Goal: Check status: Check status

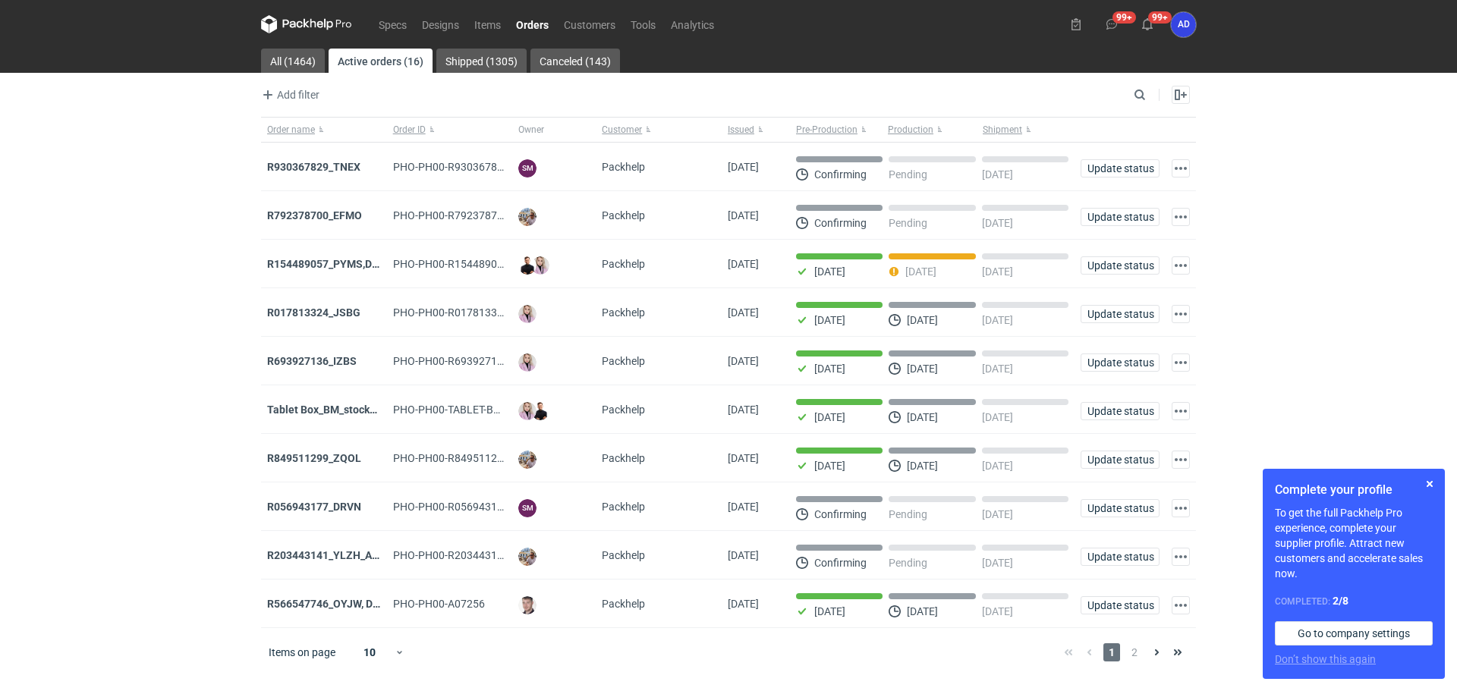
click at [538, 23] on link "Orders" at bounding box center [533, 24] width 48 height 18
click at [1133, 657] on span "2" at bounding box center [1134, 653] width 17 height 18
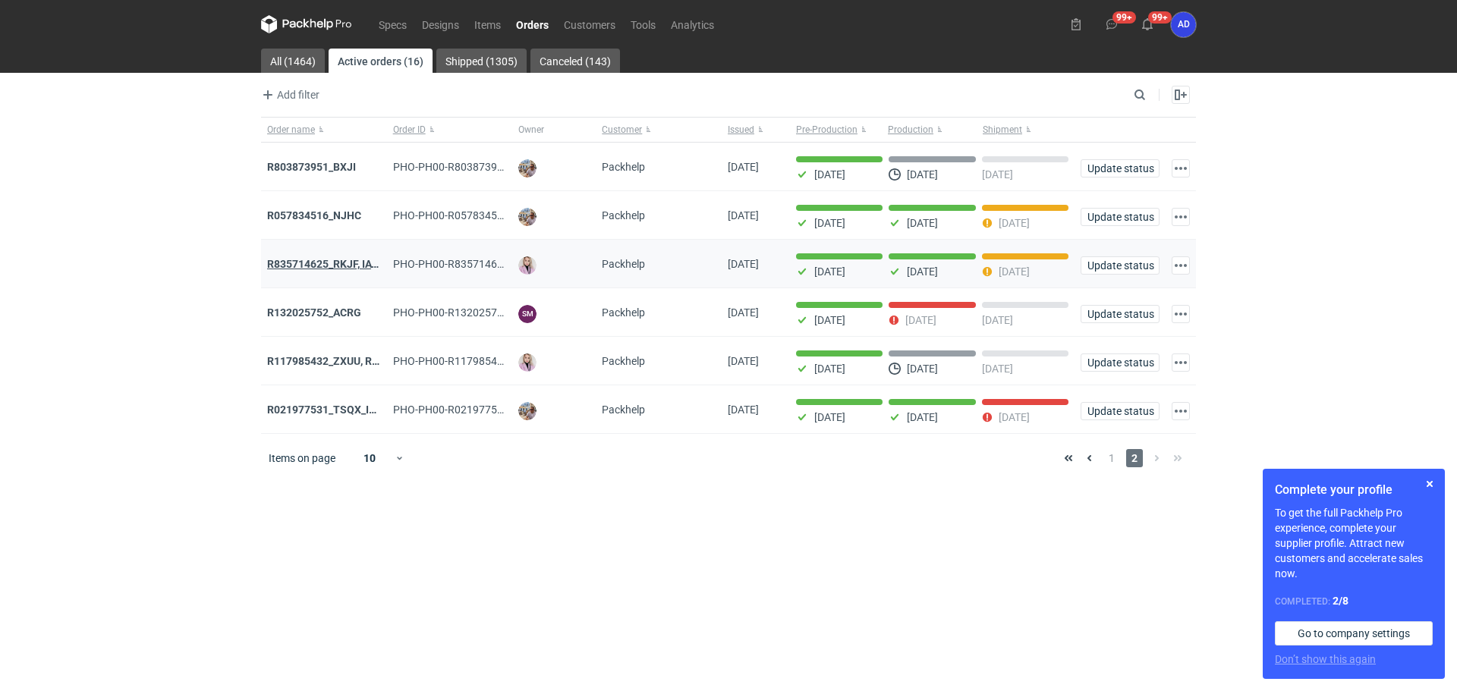
click at [332, 263] on strong "R835714625_RKJF, IAVU, SFPF, TXLA" at bounding box center [356, 264] width 178 height 12
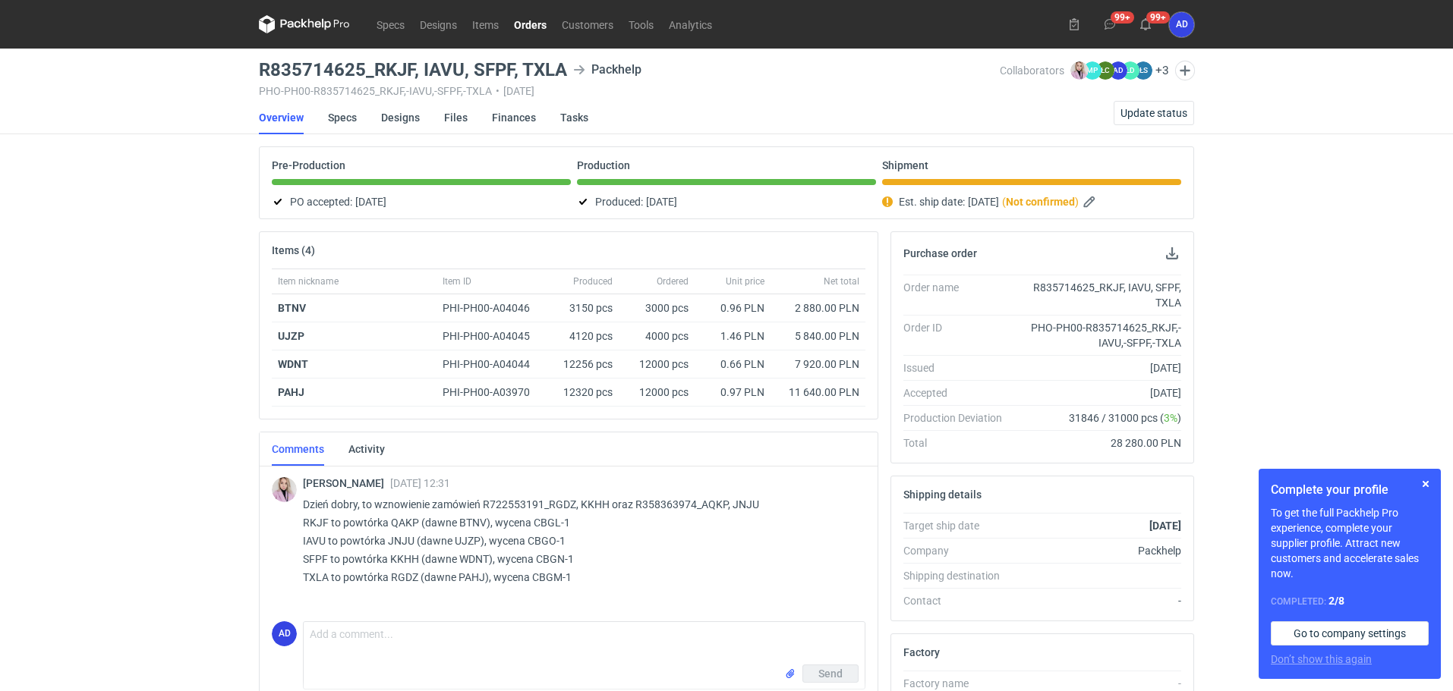
click at [531, 24] on link "Orders" at bounding box center [530, 24] width 48 height 18
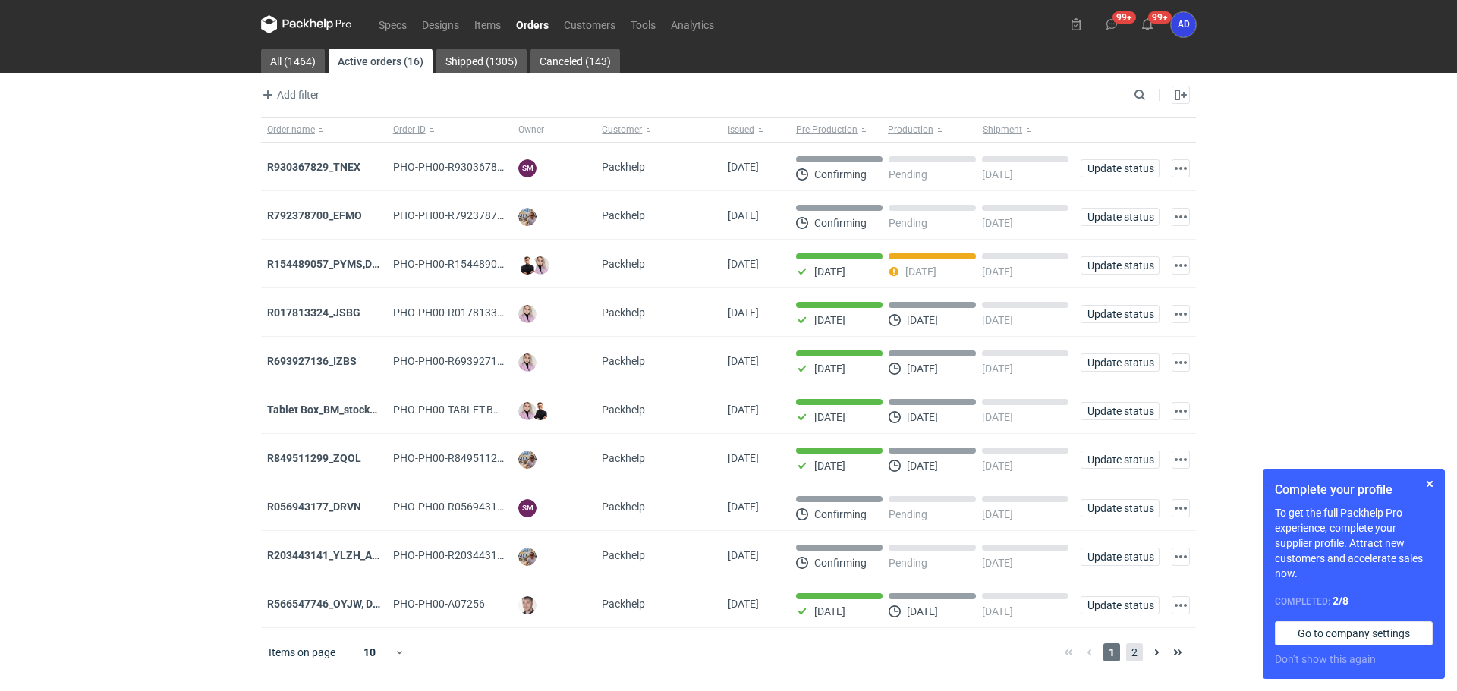
click at [1132, 662] on span "2" at bounding box center [1134, 653] width 17 height 18
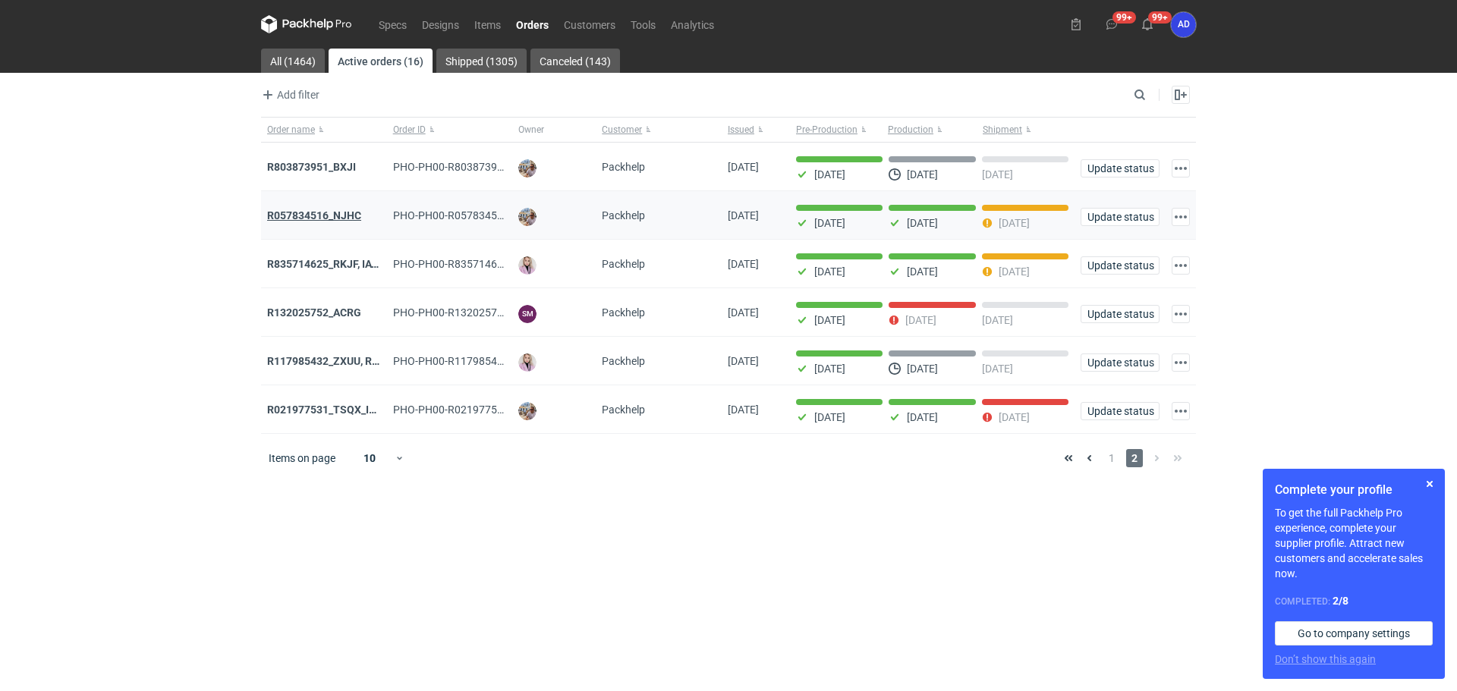
click at [340, 216] on strong "R057834516_NJHC" at bounding box center [314, 215] width 94 height 12
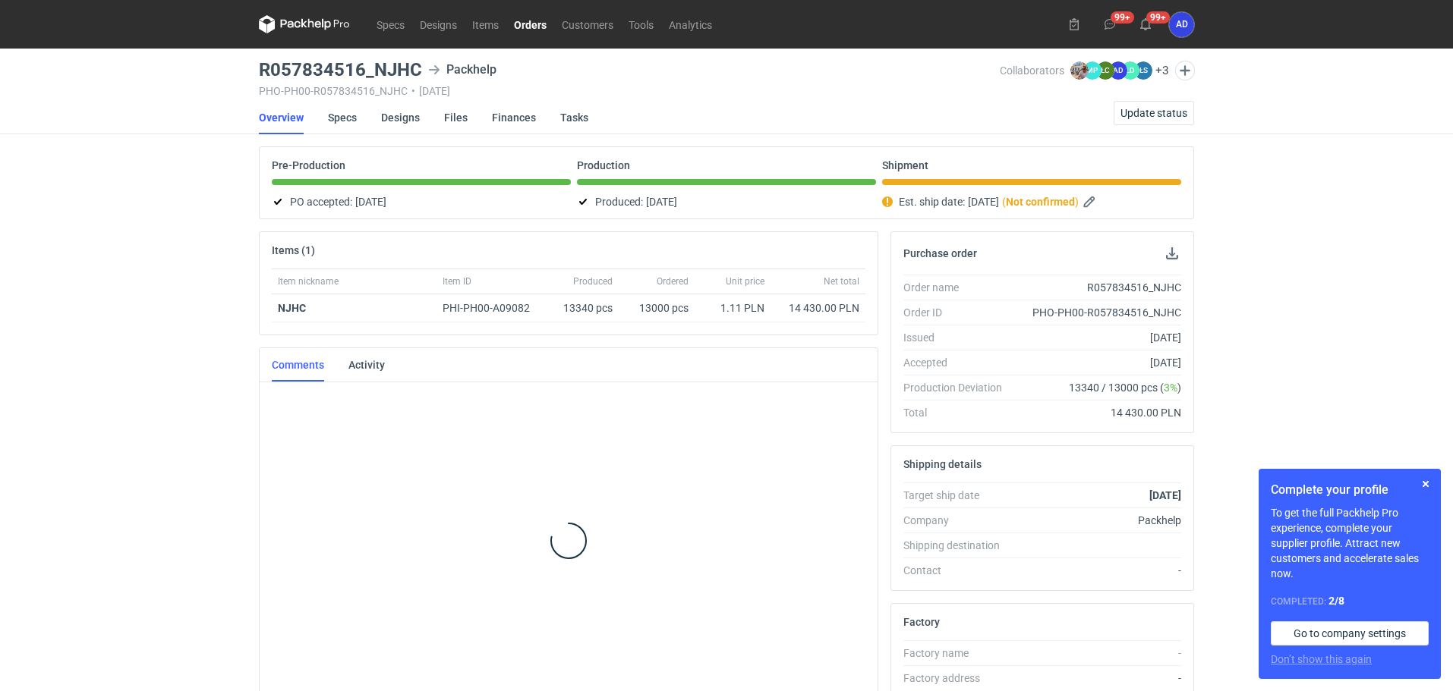
scroll to position [11, 0]
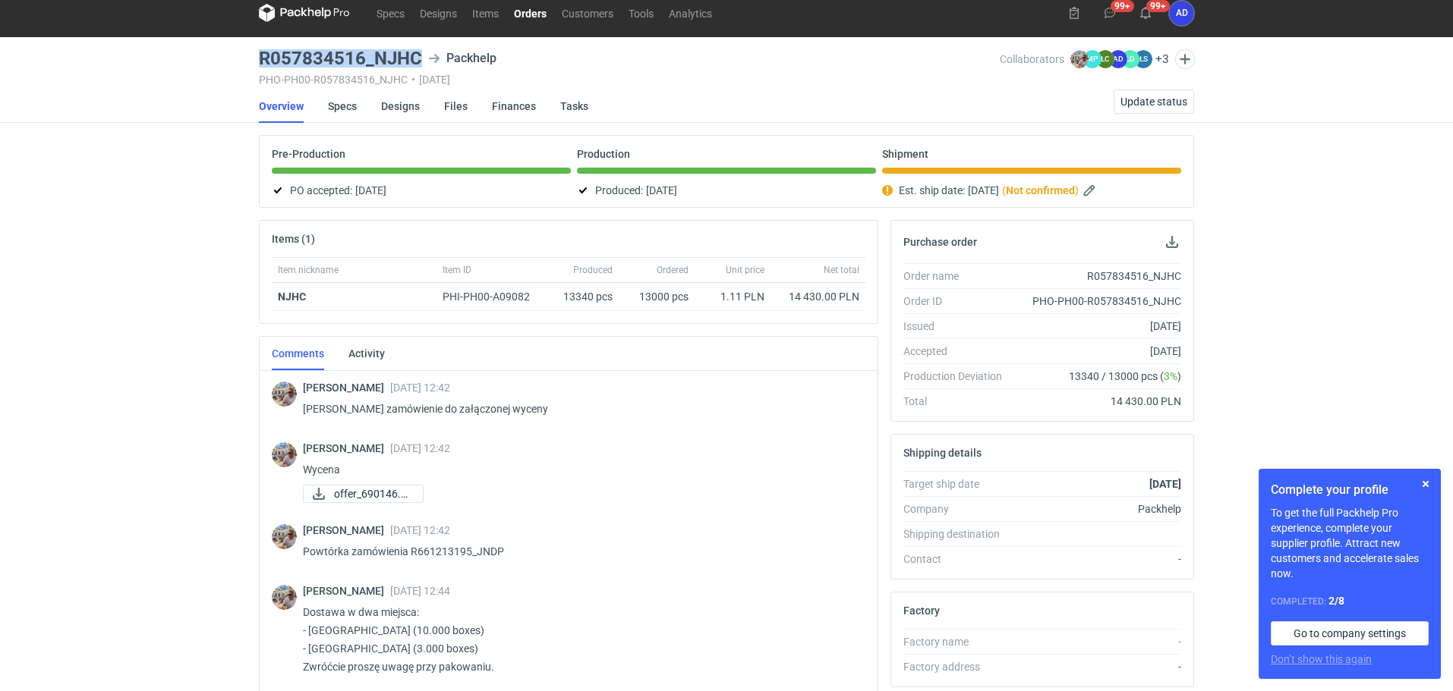
drag, startPoint x: 420, startPoint y: 62, endPoint x: 261, endPoint y: 57, distance: 158.7
click at [261, 57] on h3 "R057834516_NJHC" at bounding box center [340, 58] width 163 height 18
copy h3 "R057834516_NJHC"
click at [539, 6] on link "Orders" at bounding box center [530, 13] width 48 height 18
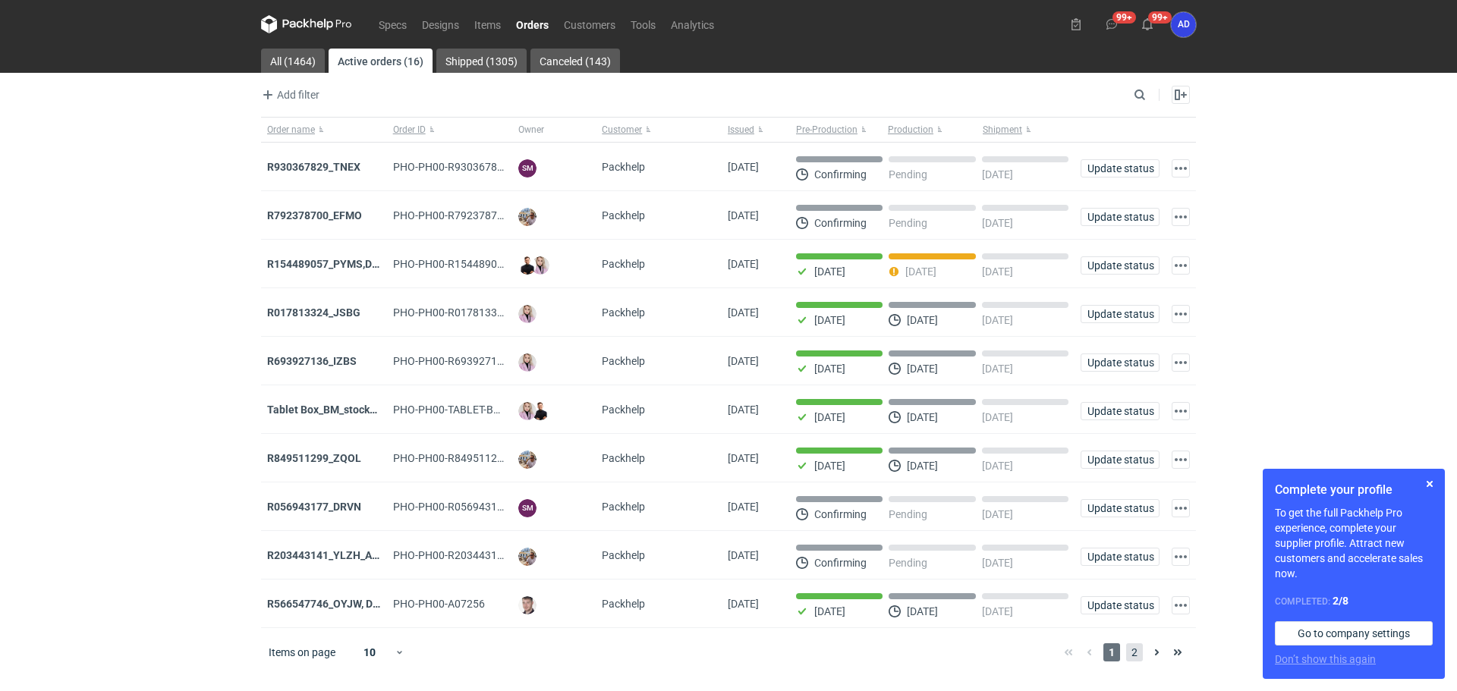
click at [1135, 654] on span "2" at bounding box center [1134, 653] width 17 height 18
